Goal: Navigation & Orientation: Find specific page/section

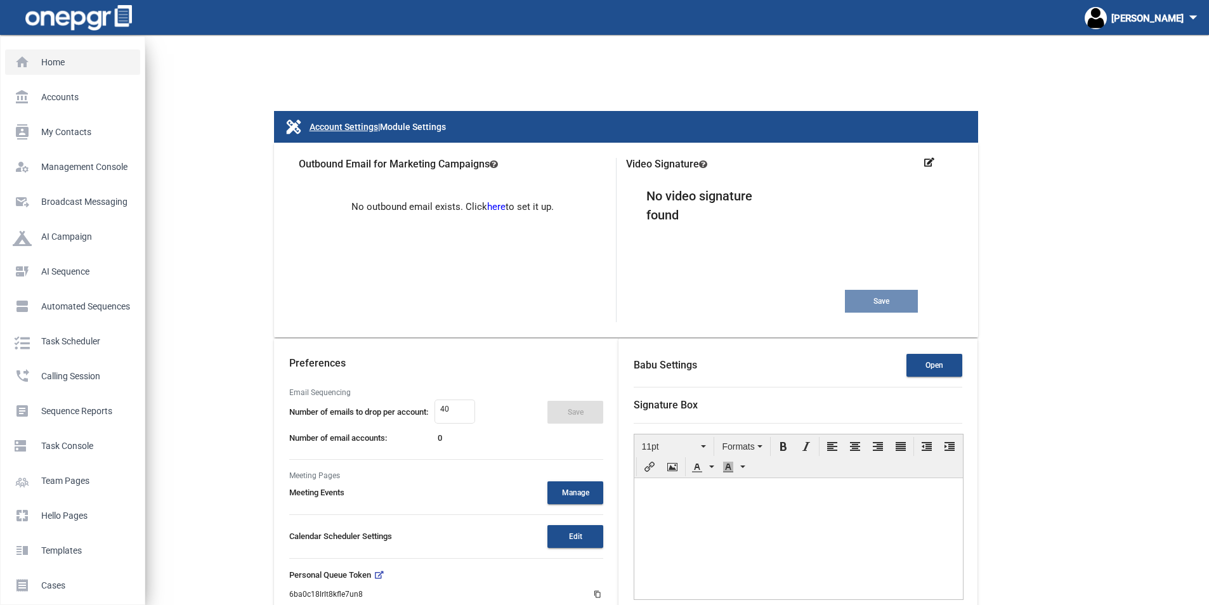
drag, startPoint x: 22, startPoint y: 60, endPoint x: 30, endPoint y: 63, distance: 9.4
click at [22, 60] on p "Home" at bounding box center [70, 62] width 115 height 19
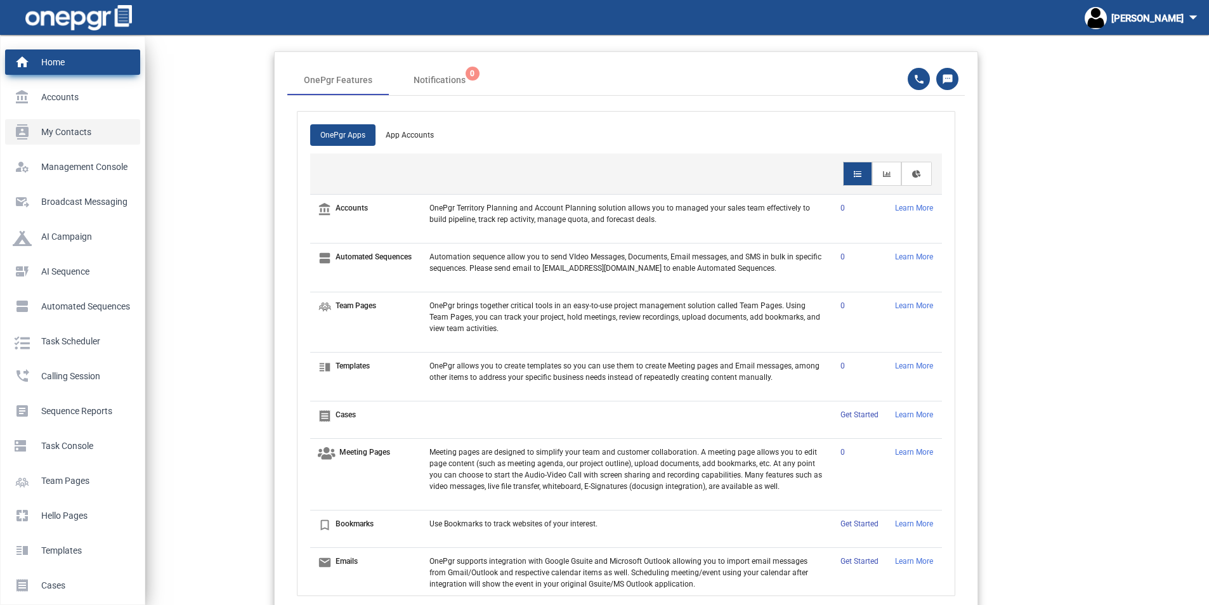
click at [64, 133] on p "My Contacts" at bounding box center [70, 131] width 115 height 19
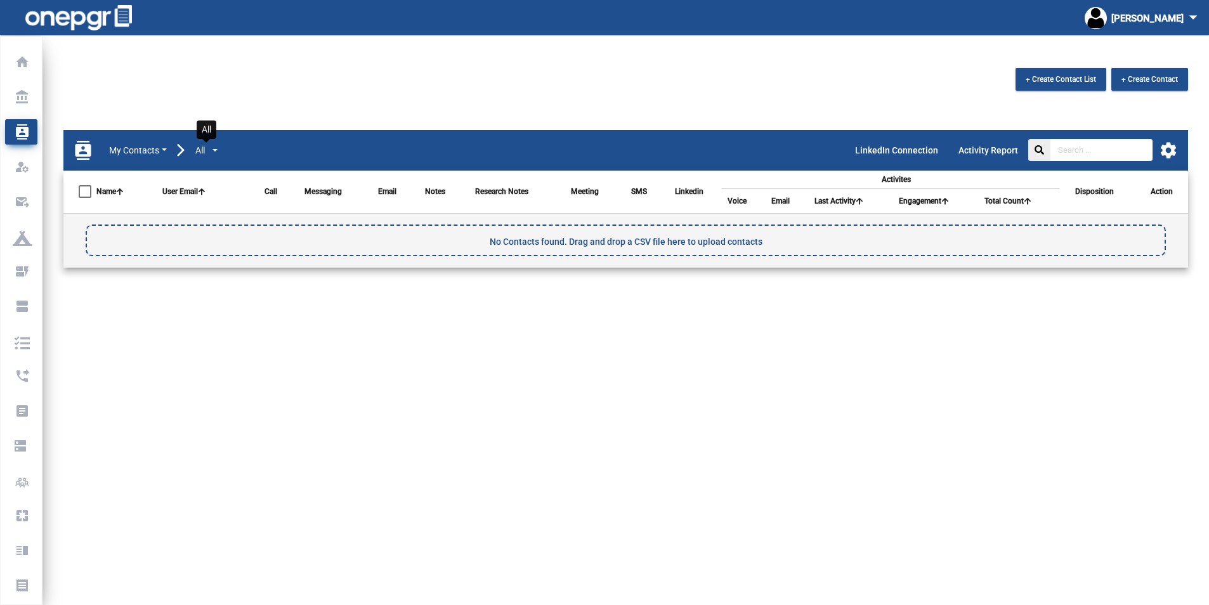
click at [217, 149] on button "All" at bounding box center [206, 150] width 23 height 15
click at [241, 143] on mat-toolbar "contacts My Contacts All LinkedIn Connection Activity Report settings" at bounding box center [625, 150] width 1124 height 41
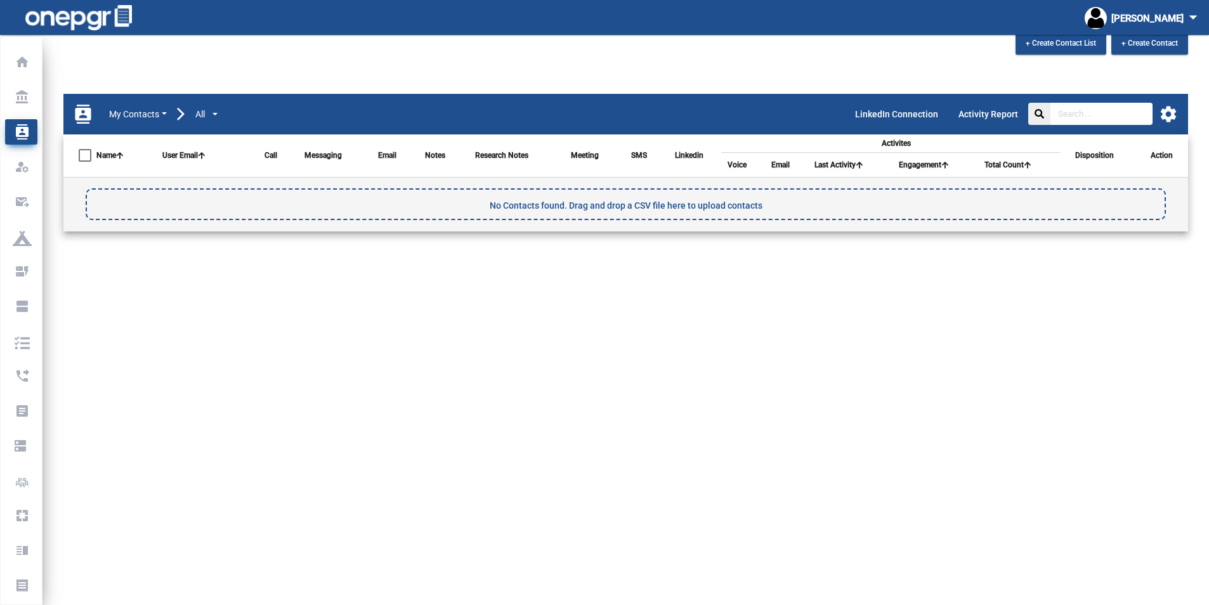
click at [1168, 114] on mat-icon "settings" at bounding box center [1168, 114] width 19 height 19
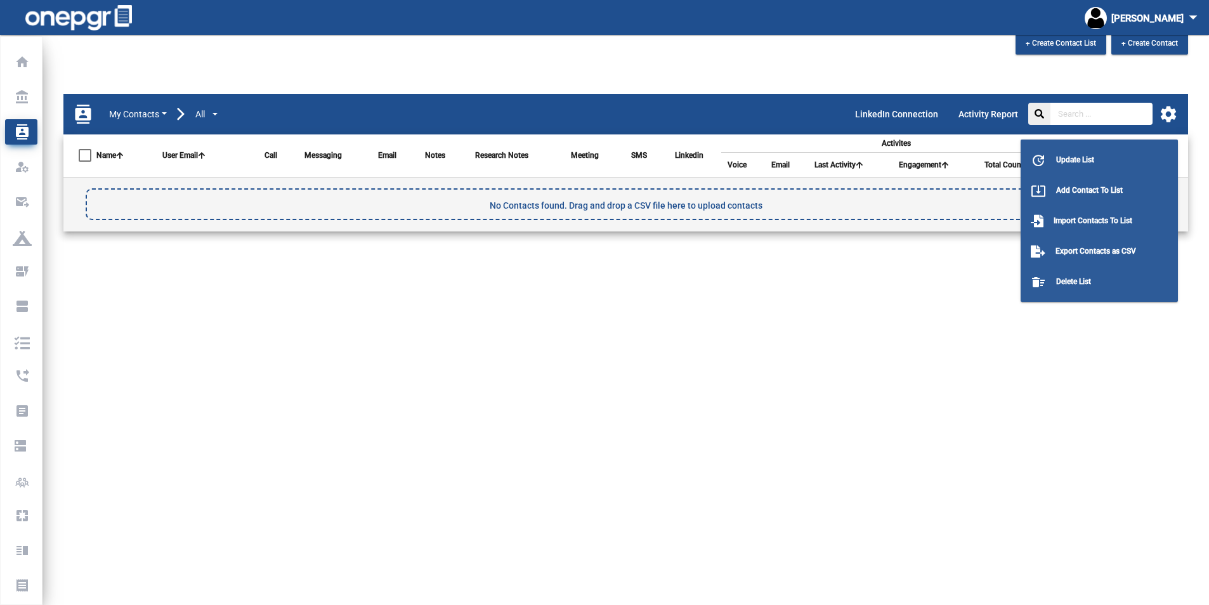
click at [578, 398] on div at bounding box center [604, 302] width 1209 height 605
